Goal: Find specific page/section: Find specific page/section

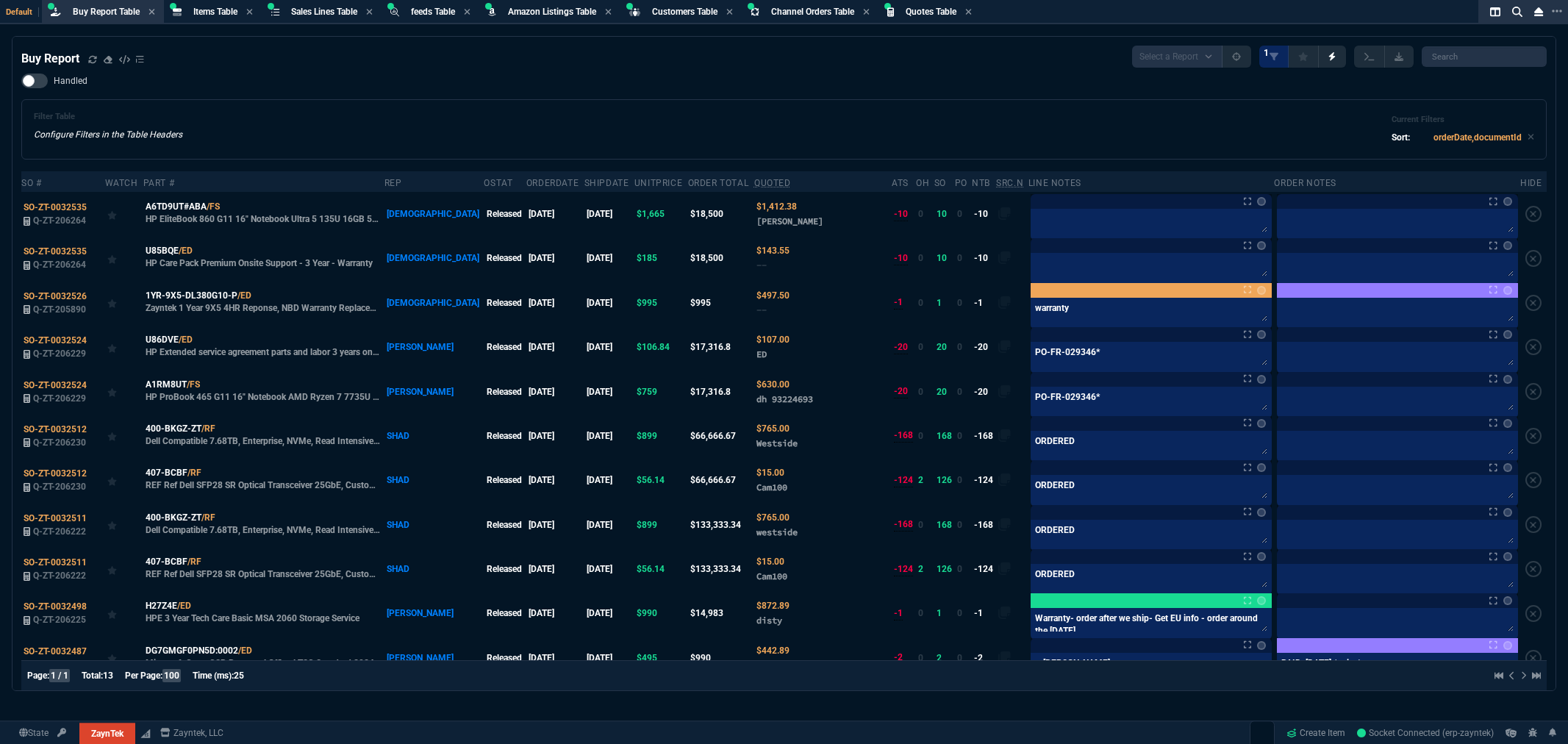
select select "8: NEPT"
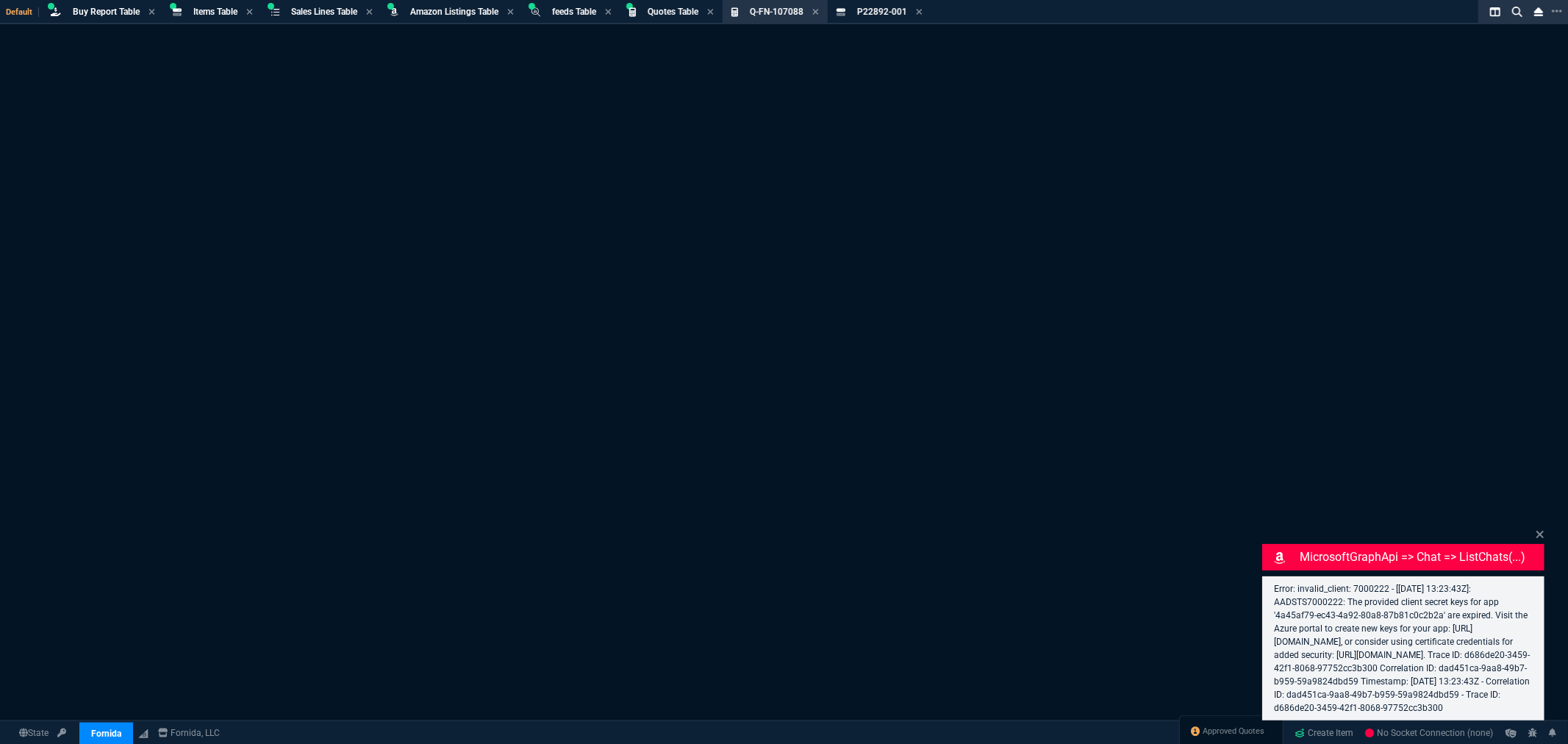
select select "8: NEPT"
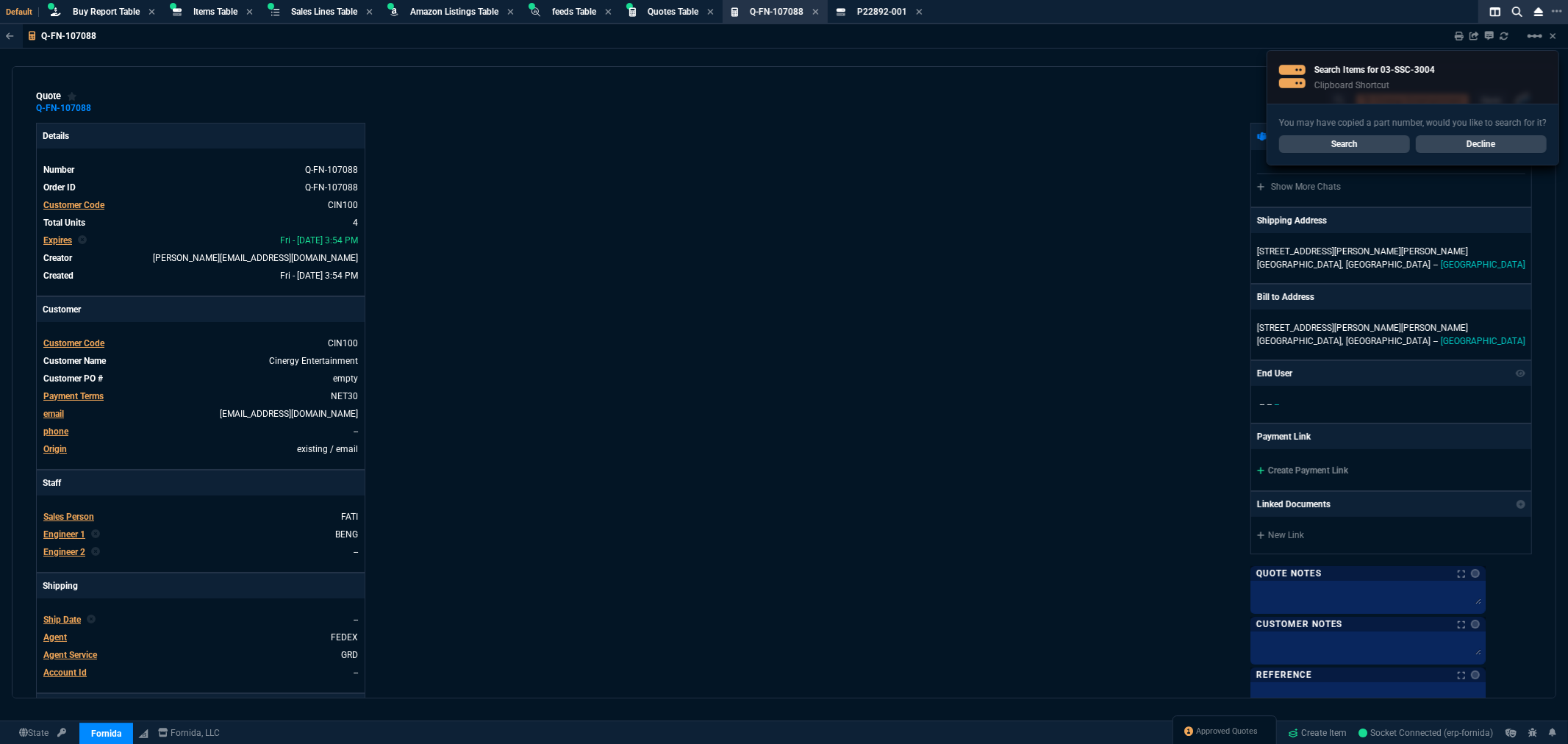
click at [1371, 141] on link "Search" at bounding box center [1343, 144] width 130 height 18
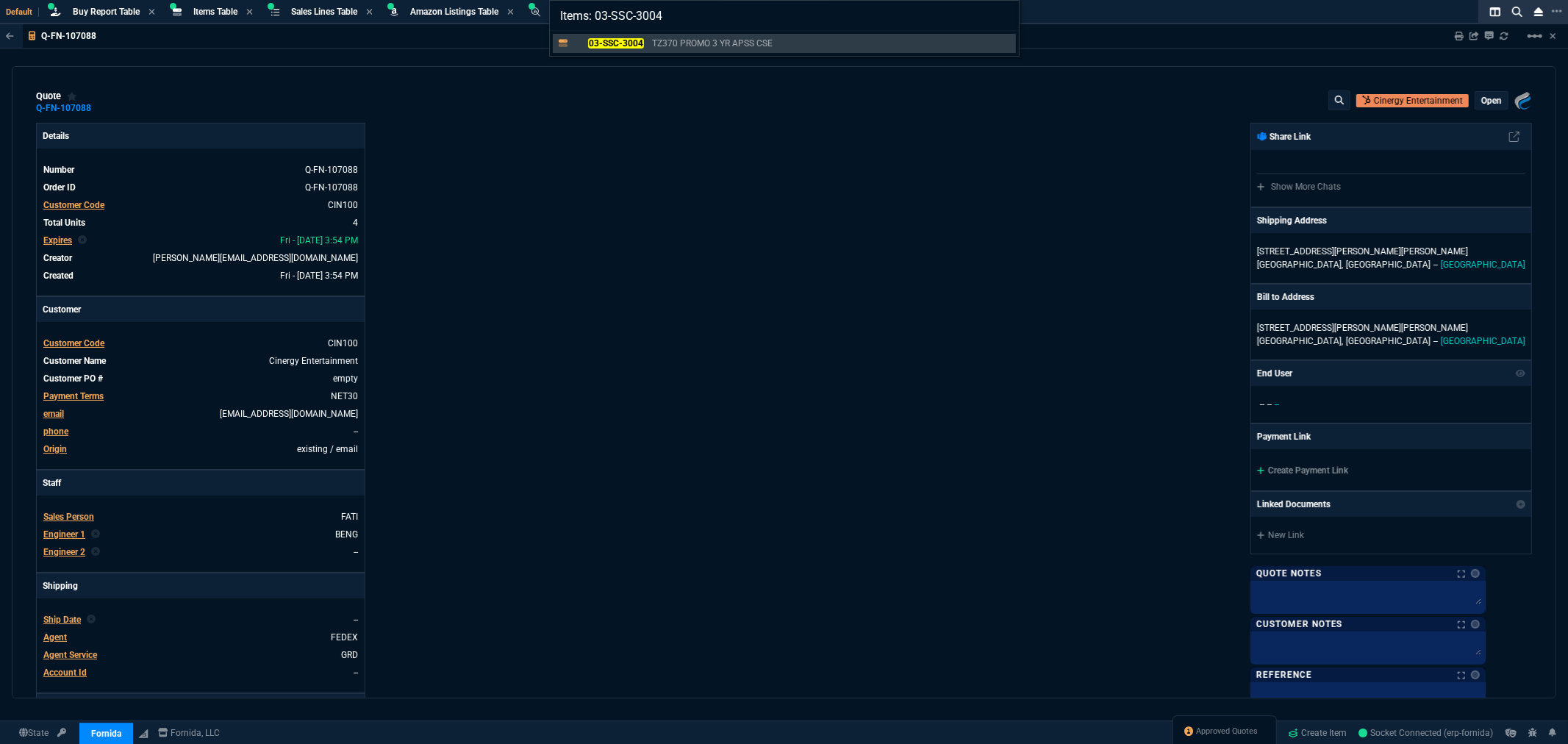
click at [604, 31] on div "03-SSC-3004 TZ370 PROMO 3 YR APSS CSE" at bounding box center [784, 43] width 469 height 25
click at [603, 43] on mark "03-SSC-3004" at bounding box center [615, 43] width 55 height 10
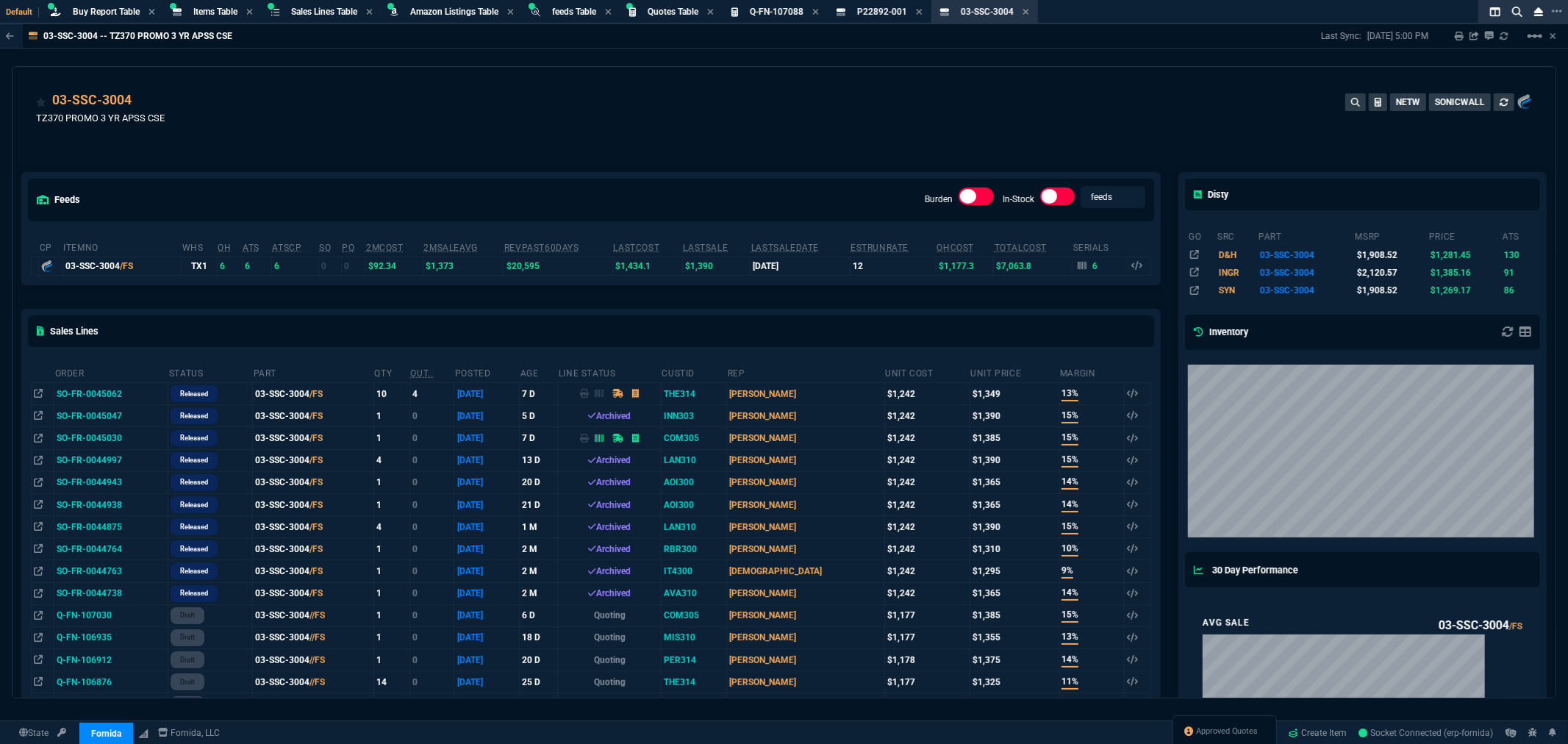
click at [343, 127] on div "03-SSC-3004 TZ370 PROMO 3 YR APSS CSE NETW SONICWALL" at bounding box center [783, 116] width 1495 height 52
click at [43, 135] on icon at bounding box center [46, 134] width 8 height 9
